Goal: Transaction & Acquisition: Book appointment/travel/reservation

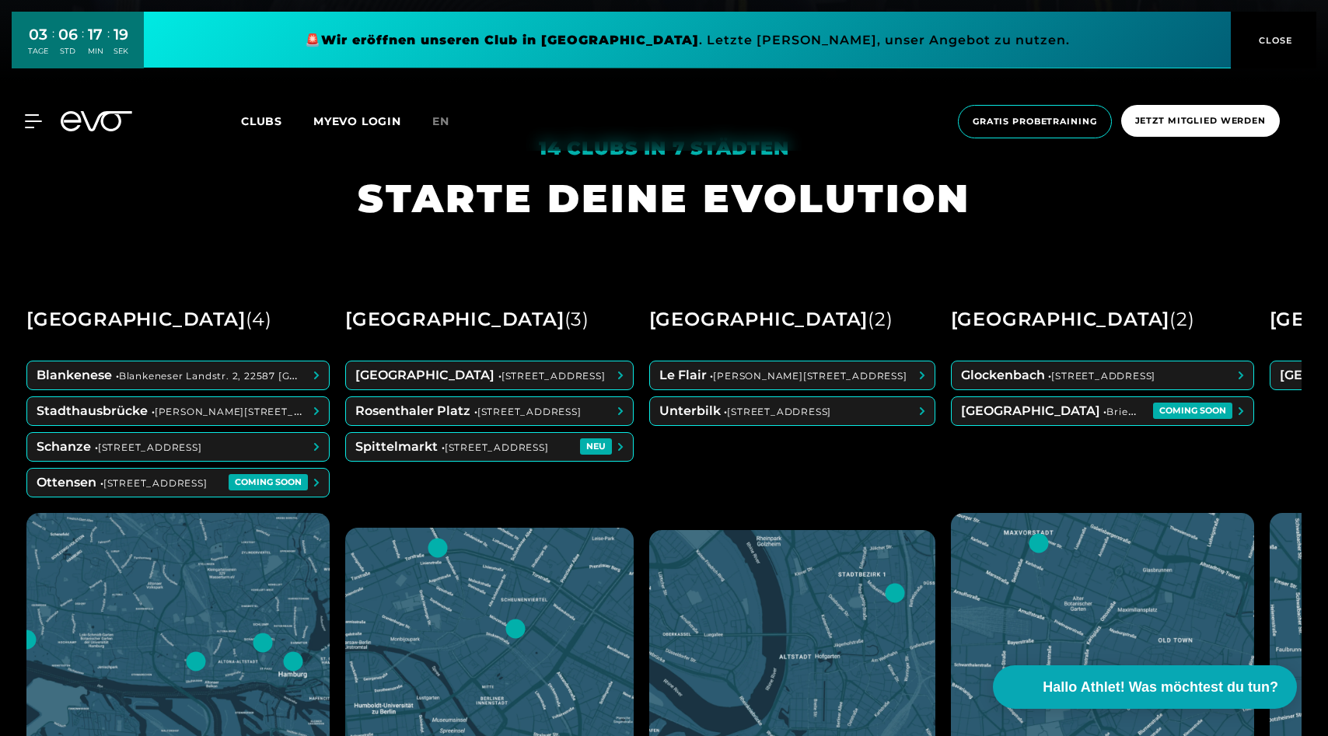
scroll to position [655, 0]
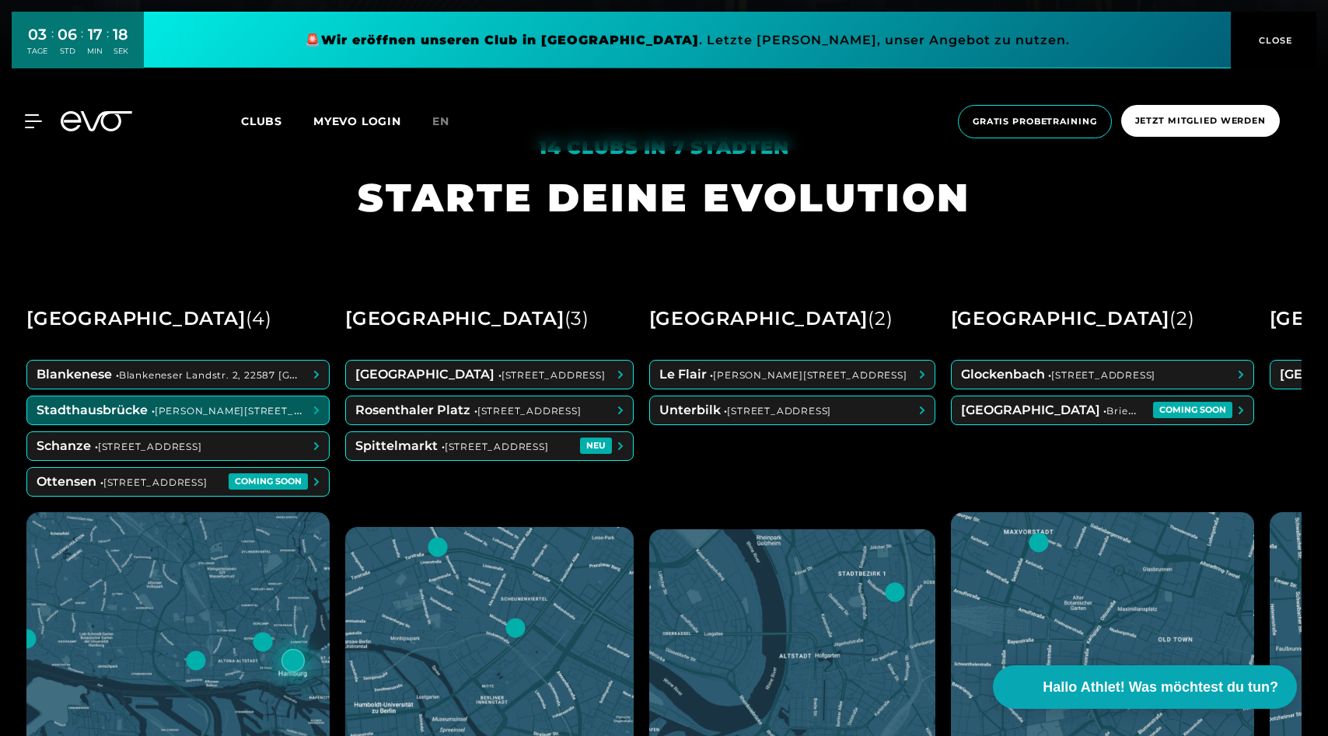
click at [127, 417] on span at bounding box center [178, 410] width 302 height 28
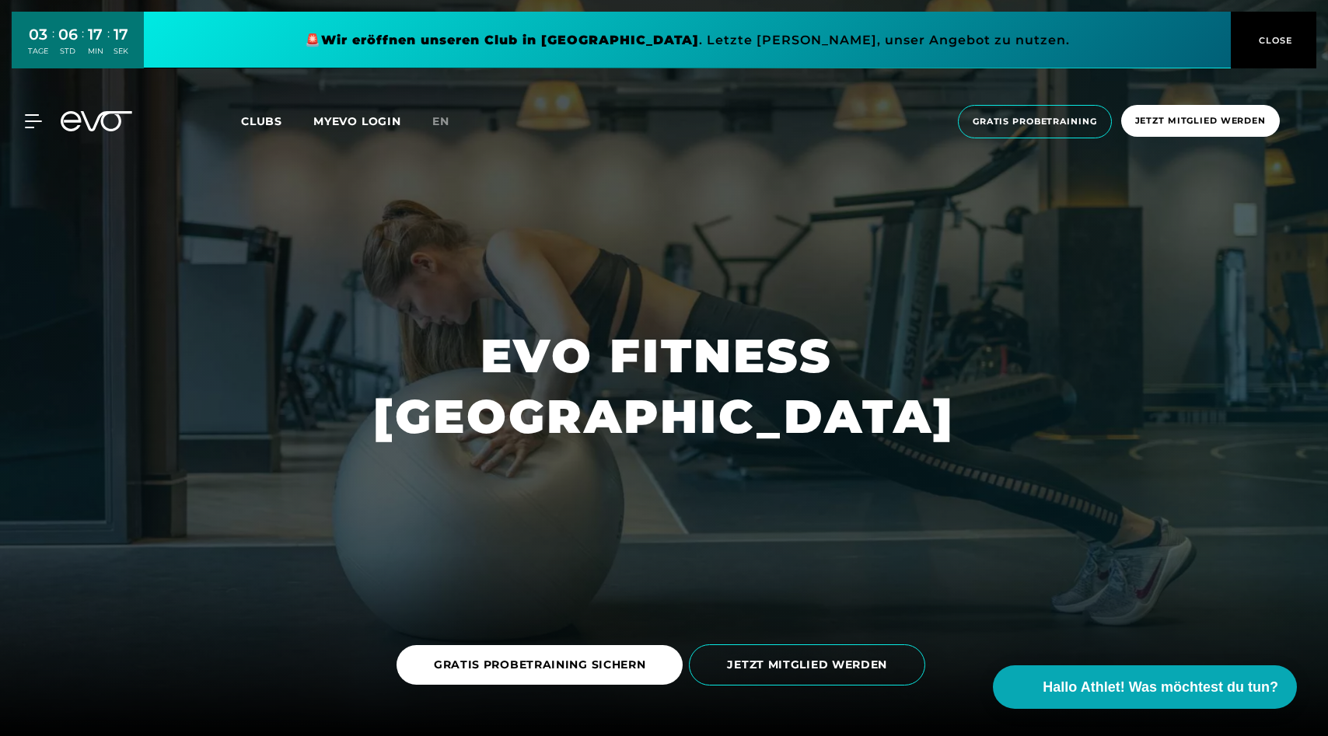
click at [805, 687] on link "JETZT MITGLIED WERDEN" at bounding box center [810, 665] width 243 height 65
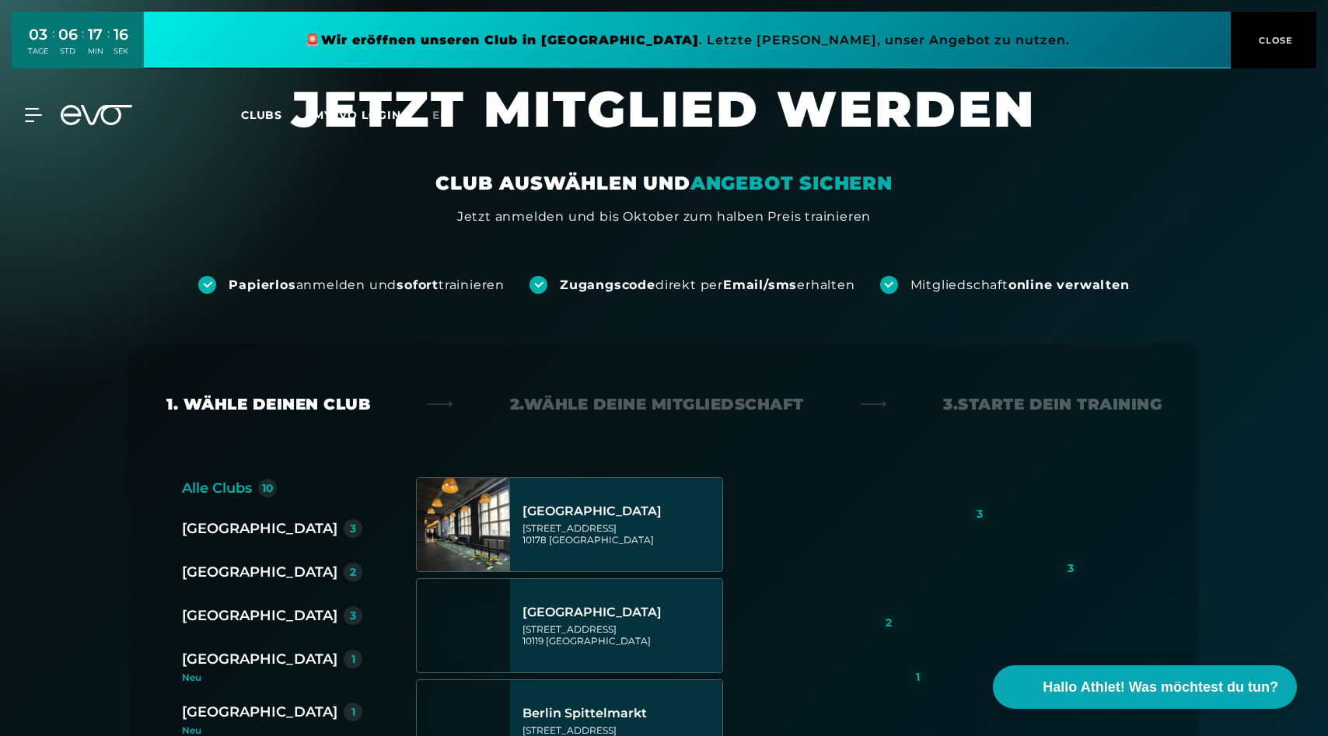
click at [824, 666] on img at bounding box center [979, 659] width 364 height 364
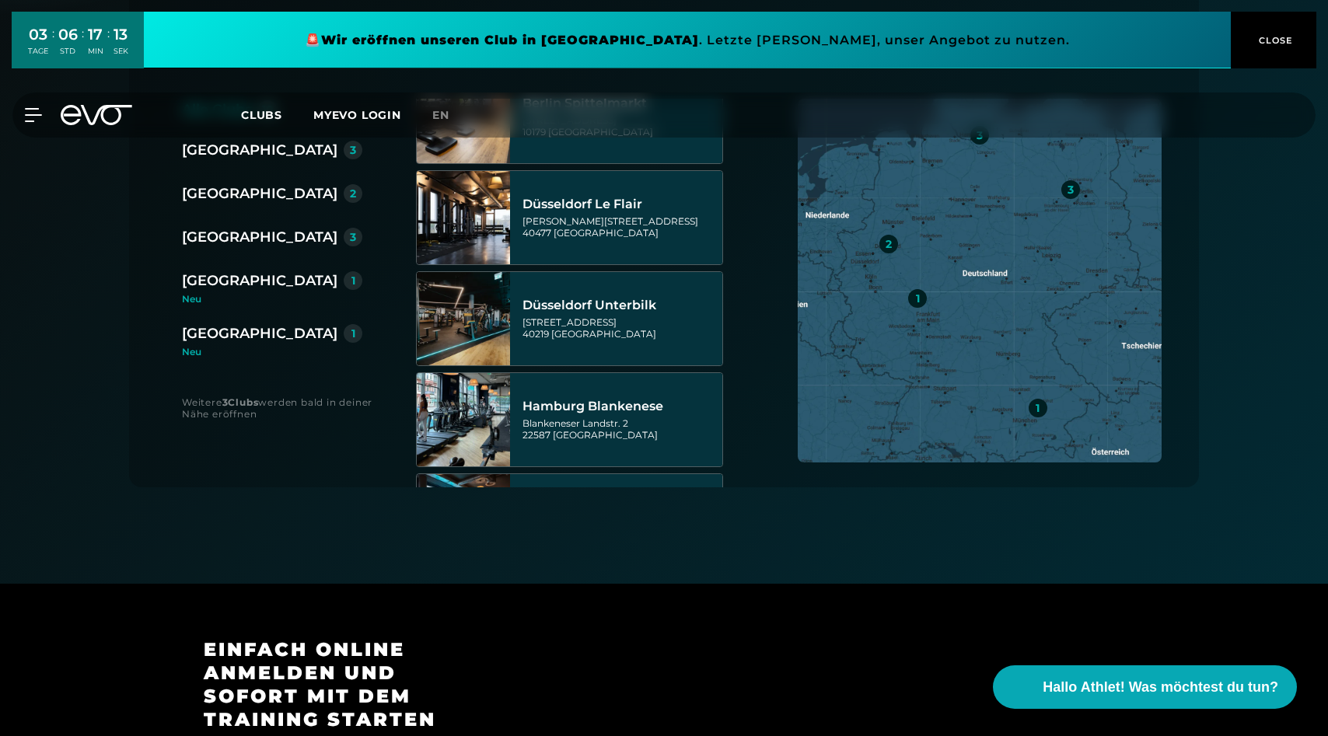
scroll to position [281, 0]
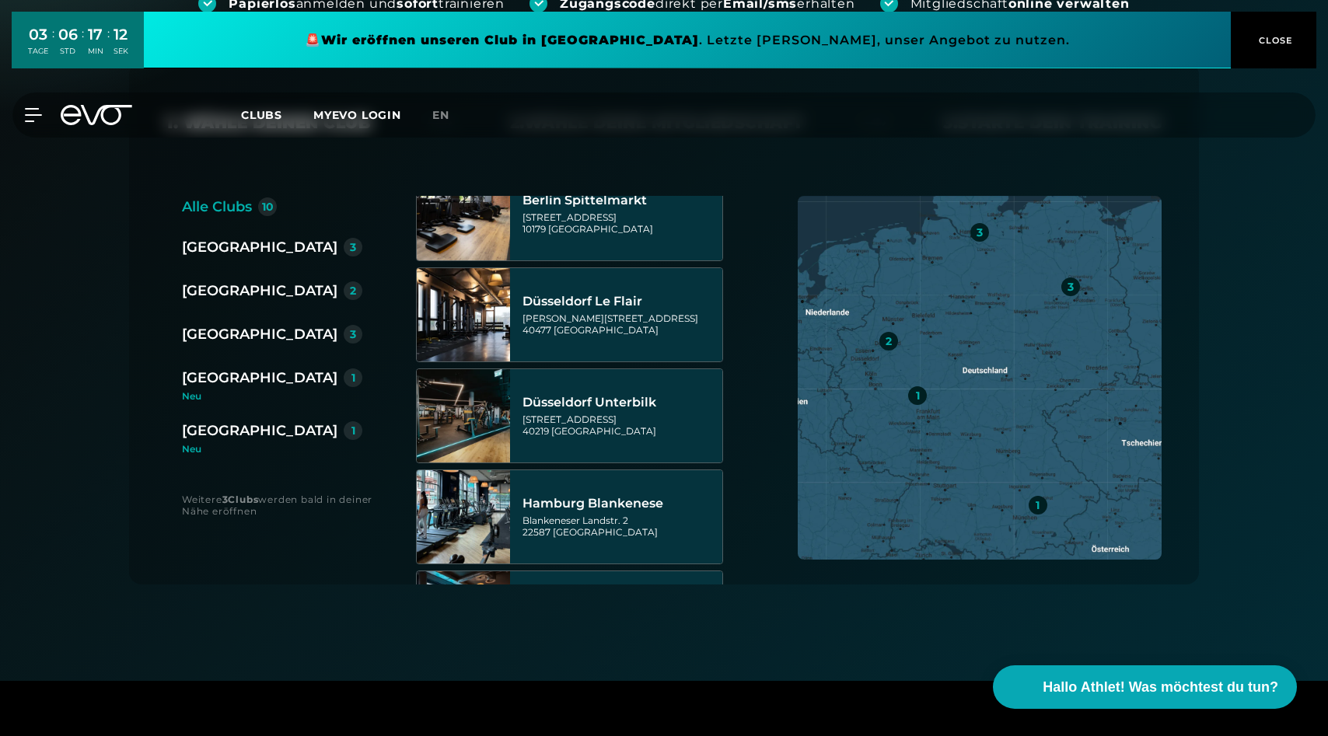
click at [232, 344] on div "[GEOGRAPHIC_DATA]" at bounding box center [259, 334] width 155 height 22
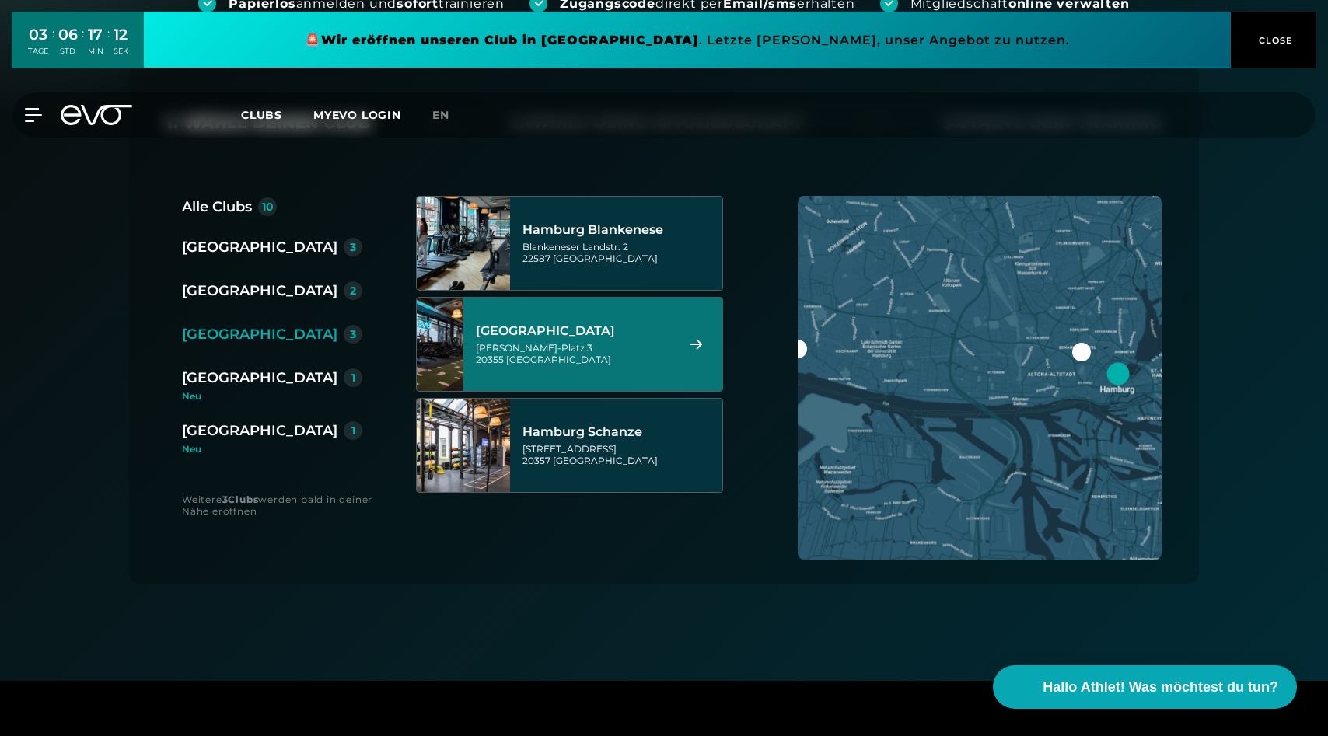
click at [612, 382] on div "[GEOGRAPHIC_DATA] Axel-[STREET_ADDRESS]" at bounding box center [592, 344] width 259 height 93
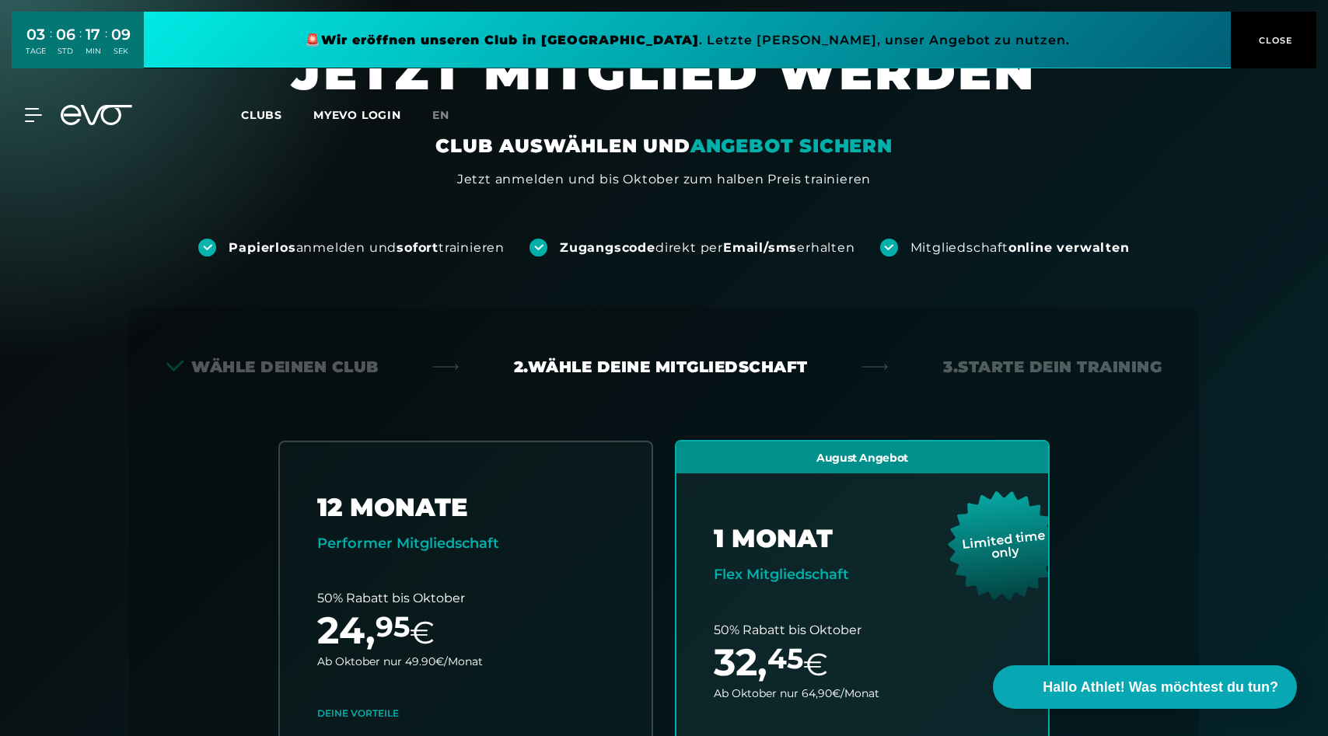
scroll to position [21, 0]
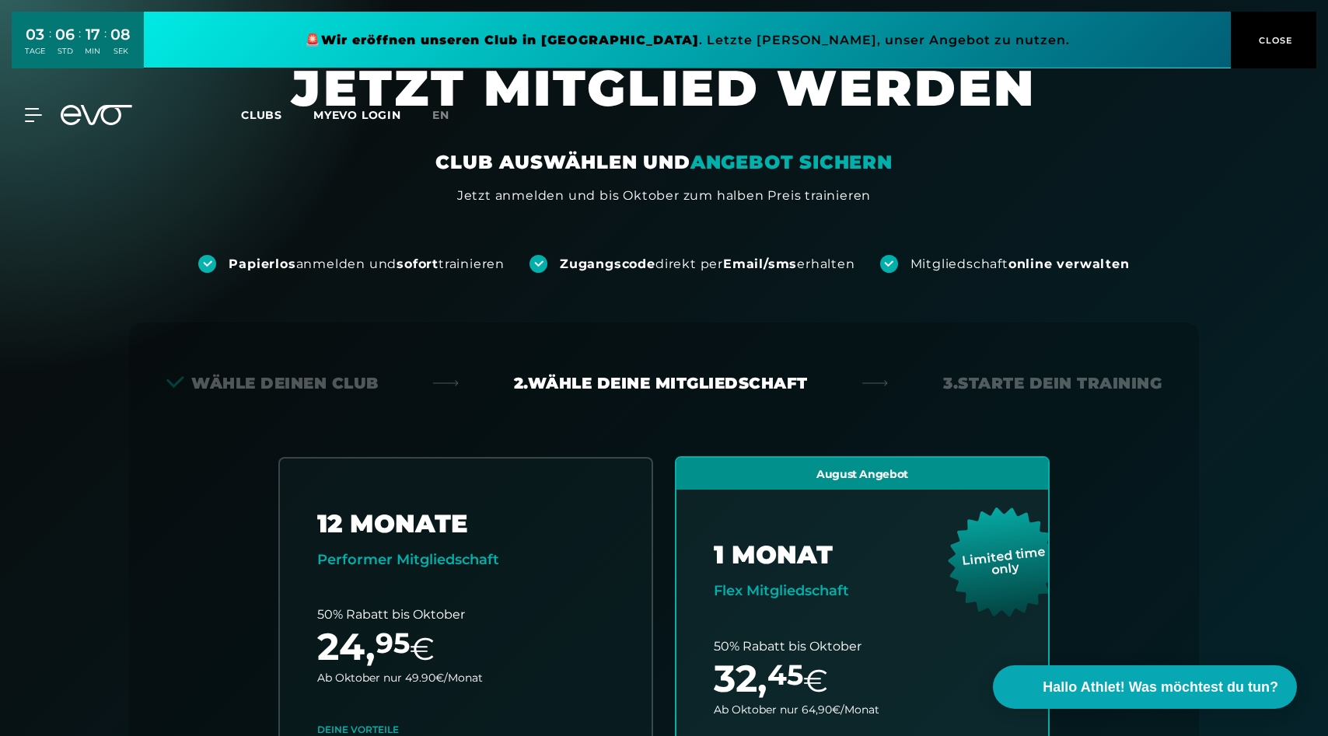
click at [1281, 40] on span "CLOSE" at bounding box center [1274, 40] width 38 height 14
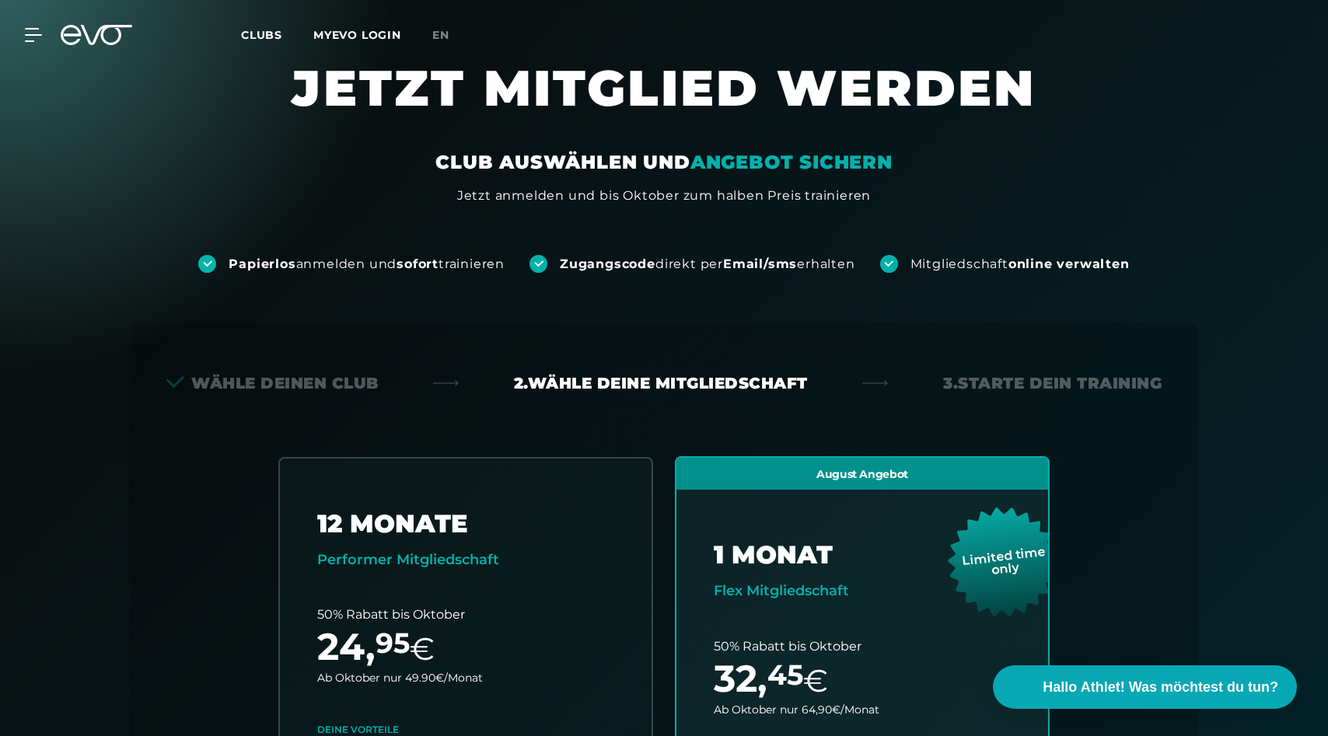
click at [53, 38] on div at bounding box center [96, 35] width 90 height 20
click at [40, 37] on icon at bounding box center [36, 35] width 23 height 14
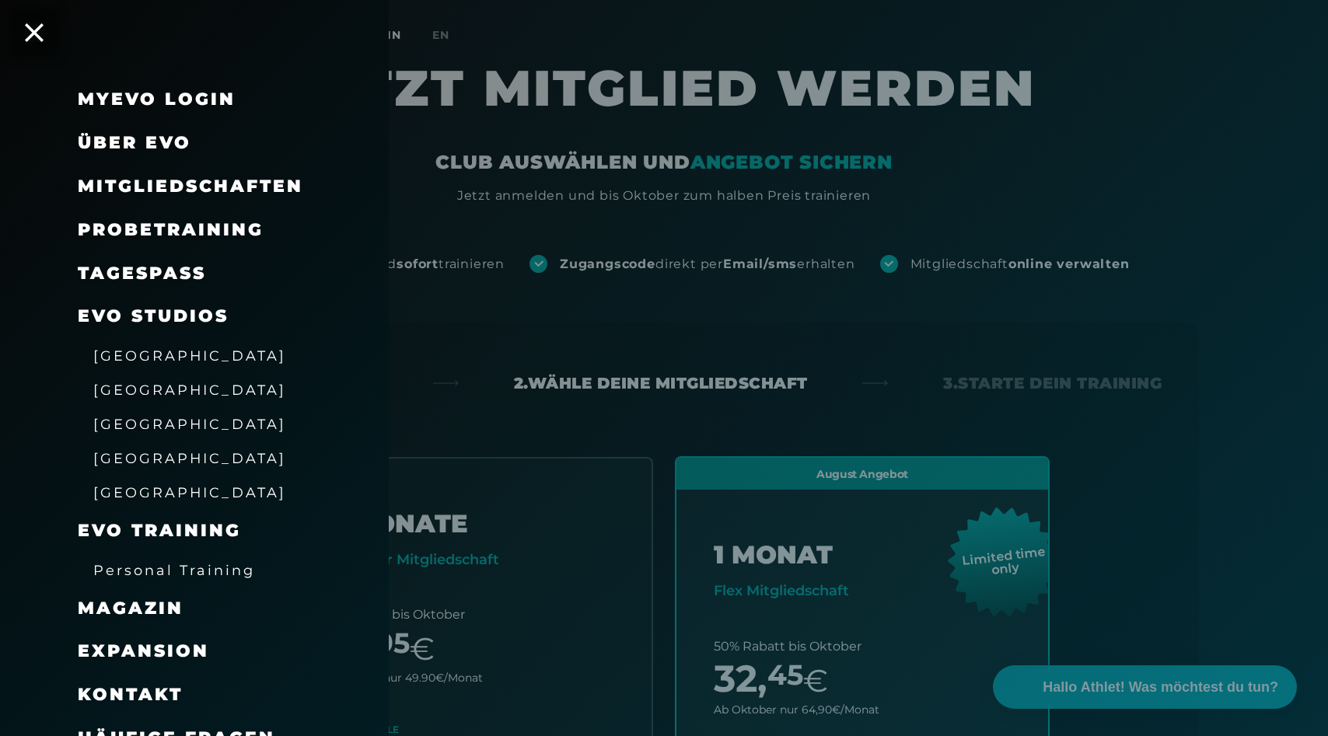
click at [232, 235] on span "Probetraining" at bounding box center [171, 229] width 186 height 21
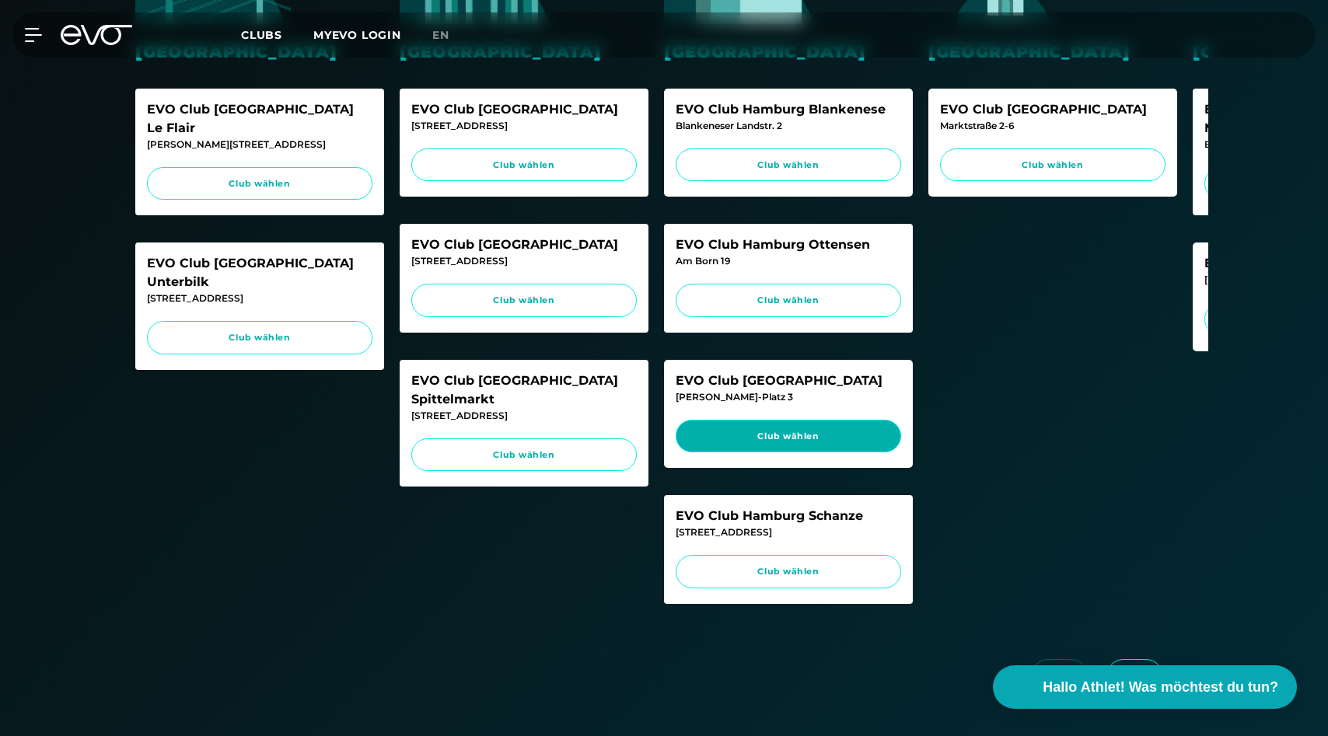
scroll to position [538, 0]
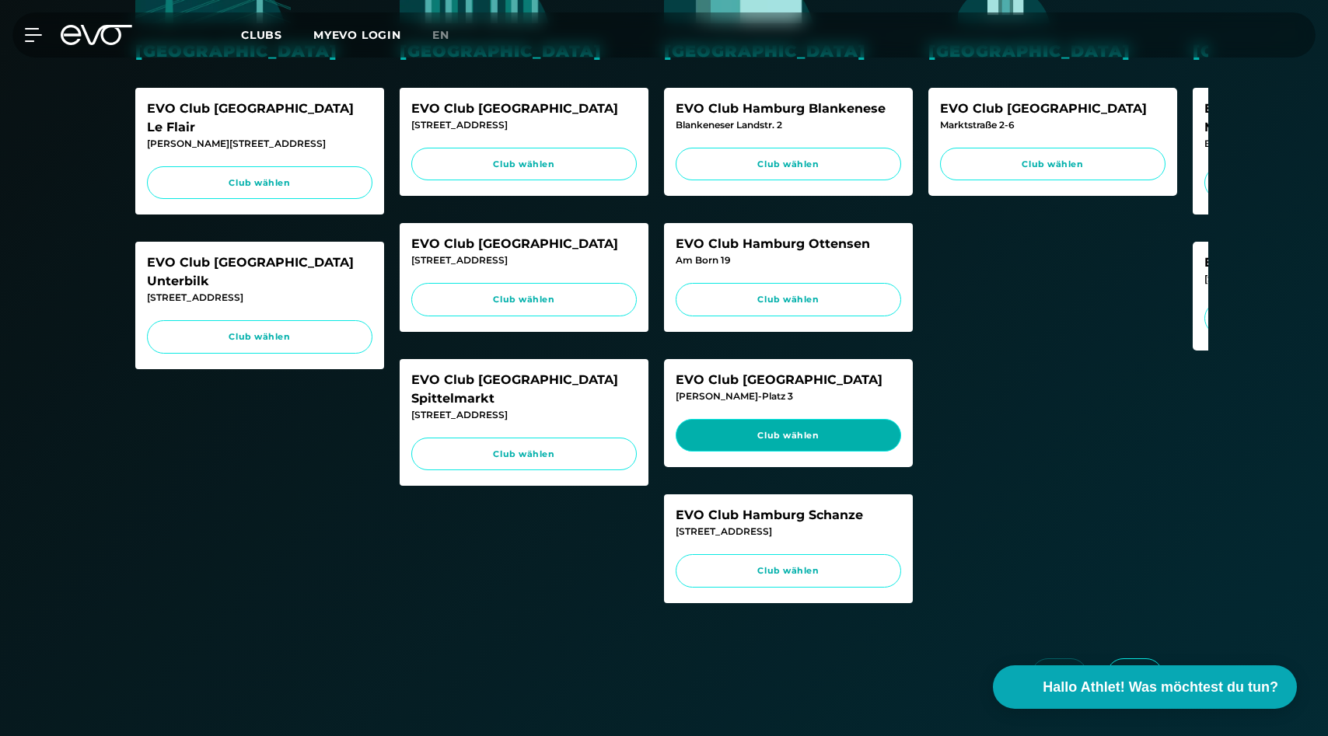
click at [807, 452] on span "Club wählen" at bounding box center [787, 435] width 225 height 33
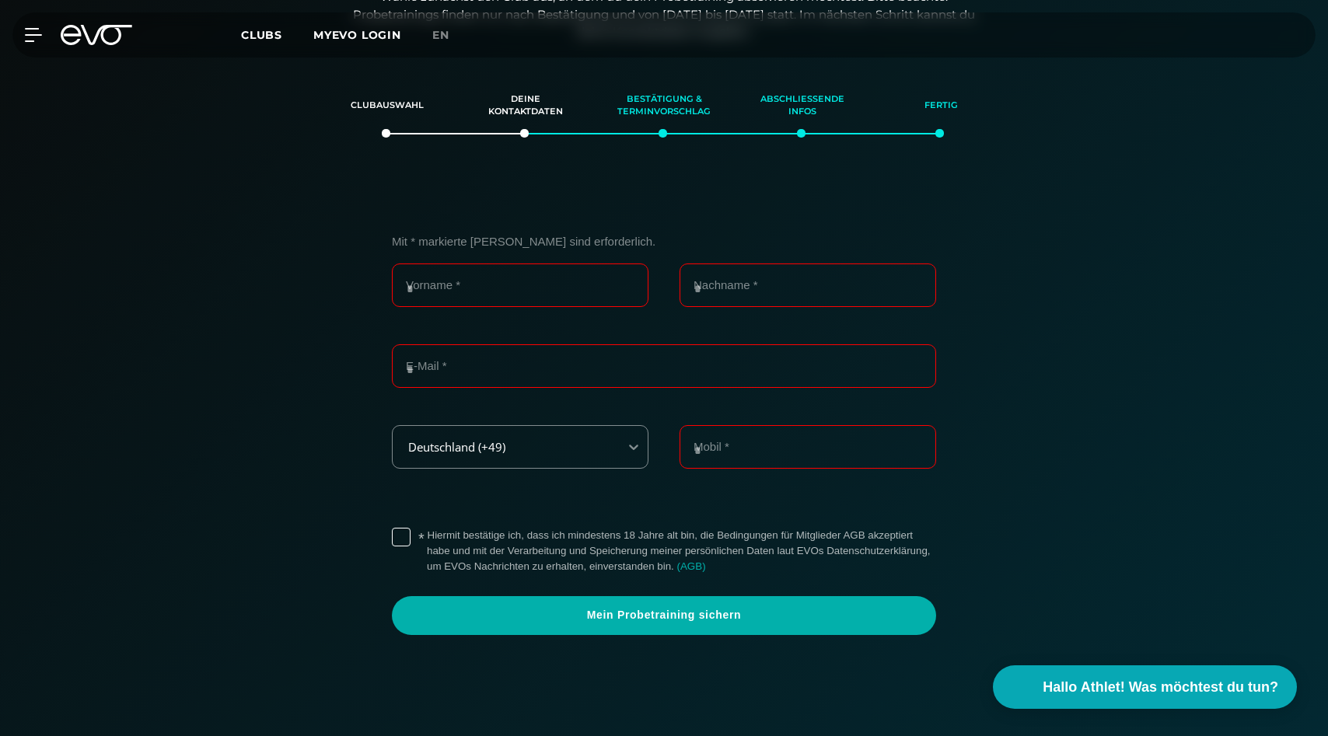
scroll to position [267, 0]
